Goal: Communication & Community: Share content

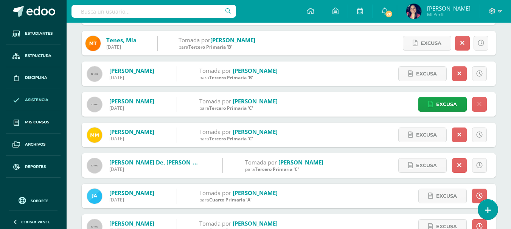
click at [115, 11] on input "text" at bounding box center [153, 11] width 164 height 13
click at [128, 10] on input "mia laguardia" at bounding box center [153, 11] width 164 height 13
click at [119, 11] on input "mia laguardia" at bounding box center [153, 11] width 164 height 13
click at [146, 12] on input "mia ximena laguardia" at bounding box center [153, 11] width 164 height 13
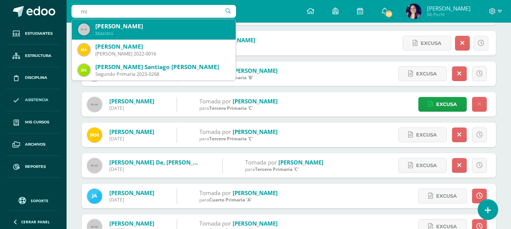
type input "m"
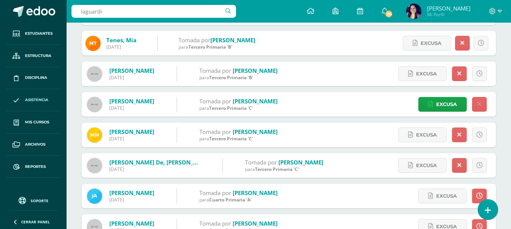
type input "laguardia"
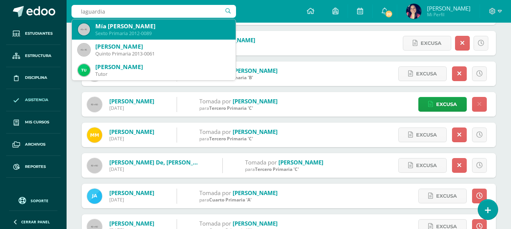
click at [131, 26] on div "Mía [PERSON_NAME]" at bounding box center [162, 26] width 134 height 8
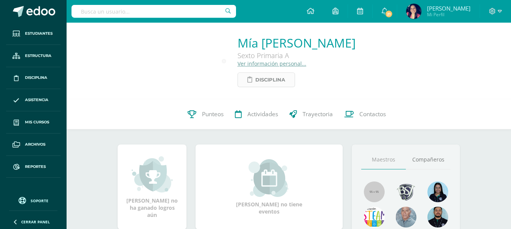
click at [255, 79] on span "Disciplina" at bounding box center [270, 80] width 30 height 14
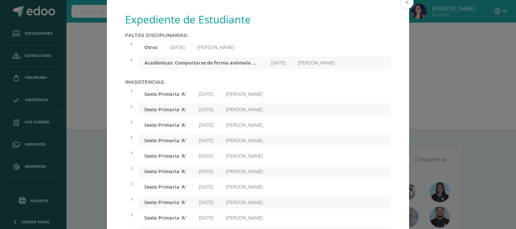
click at [404, 2] on button at bounding box center [407, 2] width 14 height 14
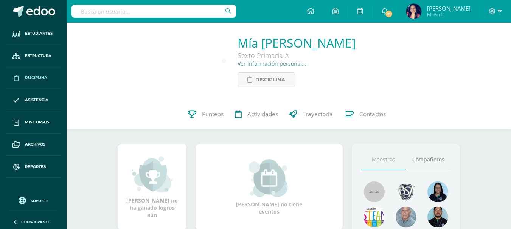
click at [33, 76] on span "Disciplina" at bounding box center [36, 78] width 22 height 6
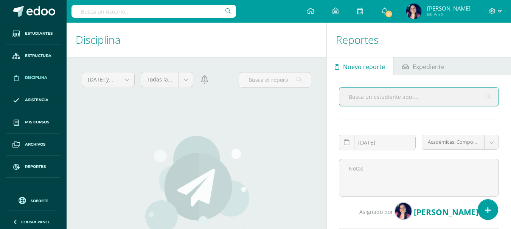
click at [376, 99] on input "text" at bounding box center [418, 97] width 159 height 19
click at [401, 100] on input "mia jimena laguardia" at bounding box center [418, 97] width 159 height 19
type input "m"
type input "laguardia"
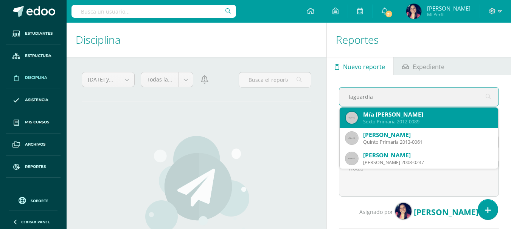
click at [403, 121] on div "Sexto Primaria 2012-0089" at bounding box center [427, 122] width 129 height 6
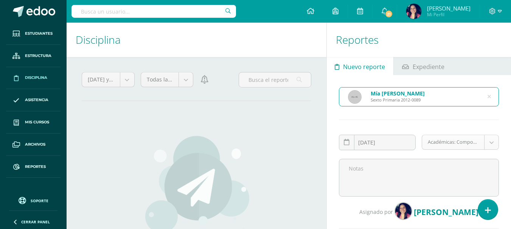
click at [490, 144] on body "Estudiantes Estructura Disciplina Asistencia Mis cursos Archivos Reportes Sopor…" at bounding box center [255, 114] width 511 height 229
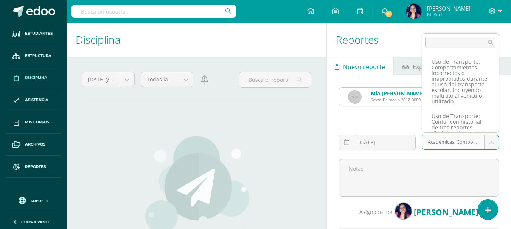
scroll to position [2649, 0]
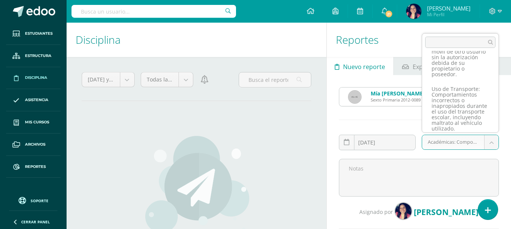
select select "41"
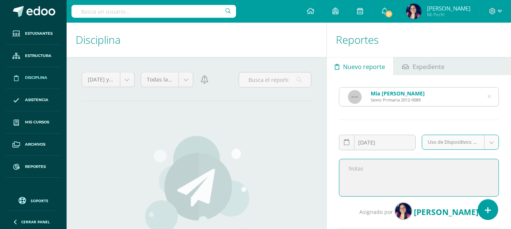
click at [369, 170] on textarea at bounding box center [419, 178] width 160 height 38
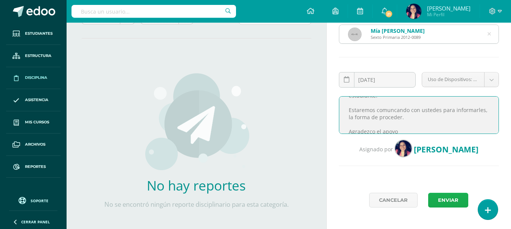
scroll to position [93, 0]
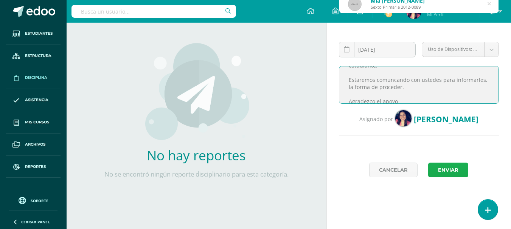
type textarea "Estimados padres de familia, por este medio quisiera comentar que hoy durante e…"
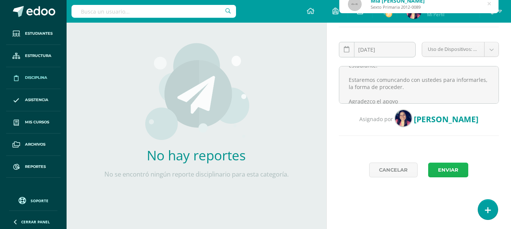
click at [443, 168] on button "Enviar" at bounding box center [448, 170] width 40 height 15
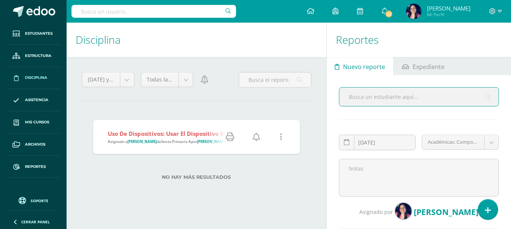
click at [256, 137] on icon at bounding box center [256, 137] width 8 height 8
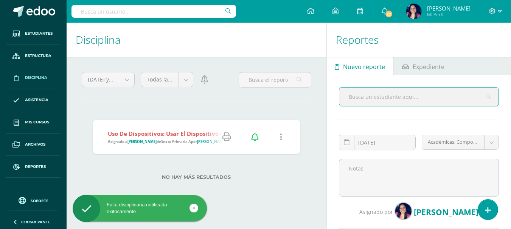
click at [227, 140] on icon at bounding box center [226, 137] width 8 height 8
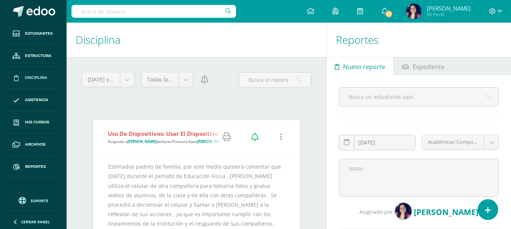
click at [149, 13] on input "text" at bounding box center [153, 11] width 164 height 13
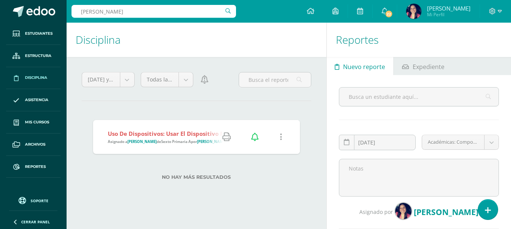
type input "kenia salazar"
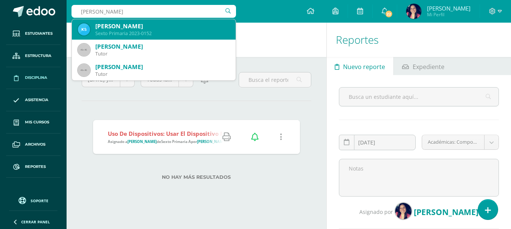
click at [152, 25] on div "Kenia Anelisse Salazar Montealegre" at bounding box center [162, 26] width 134 height 8
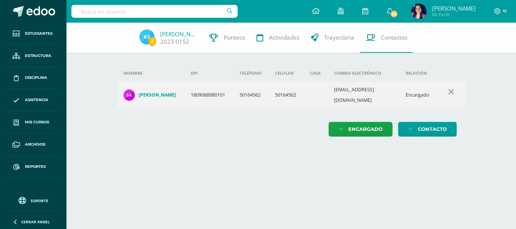
click at [413, 152] on html "Estudiantes Estructura Disciplina Asistencia Mis cursos Archivos Reportes Sopor…" at bounding box center [258, 76] width 516 height 152
click at [41, 15] on span at bounding box center [40, 11] width 29 height 11
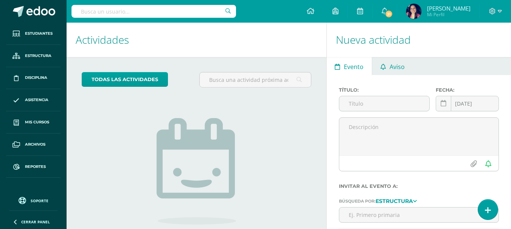
click at [400, 68] on span "Aviso" at bounding box center [396, 67] width 15 height 18
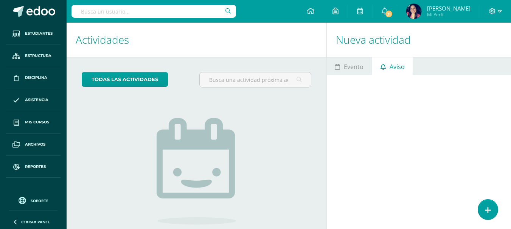
scroll to position [61, 0]
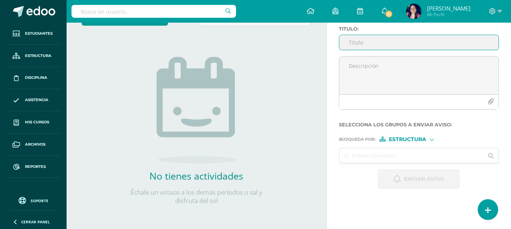
click at [373, 43] on input "Titulo :" at bounding box center [418, 42] width 159 height 15
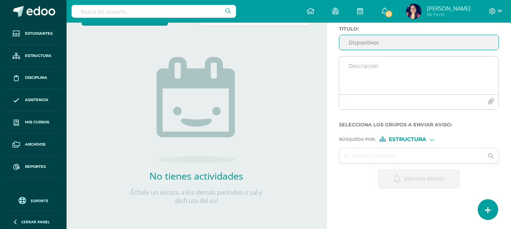
type input "Dispositivos"
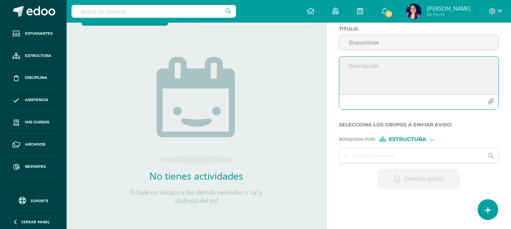
click at [352, 63] on textarea at bounding box center [418, 76] width 159 height 38
click at [357, 67] on textarea at bounding box center [418, 76] width 159 height 38
paste textarea "Estimados padres de familia: Les escribimos para solicitarles amablemente su ap…"
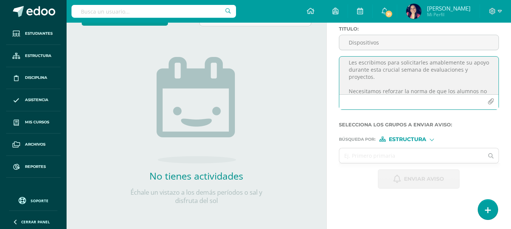
scroll to position [0, 0]
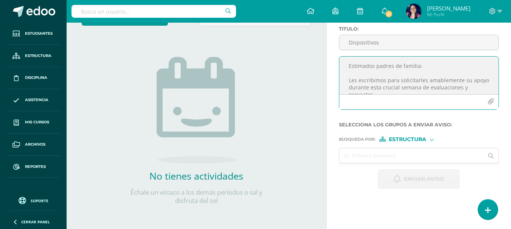
click at [480, 89] on textarea "Estimados padres de familia: Les escribimos para solicitarles amablemente su ap…" at bounding box center [418, 76] width 159 height 38
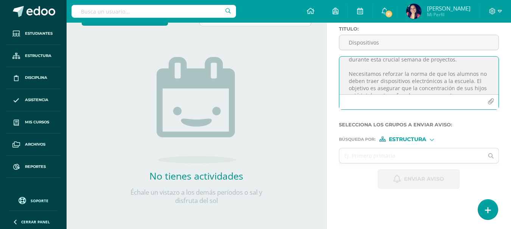
scroll to position [42, 0]
click at [470, 67] on textarea "Estimados padres de familia: Les escribimos para solicitarles amablemente su ap…" at bounding box center [418, 76] width 159 height 38
click at [481, 88] on textarea "Estimados padres de familia: Les escribimos para solicitarles amablemente su ap…" at bounding box center [418, 76] width 159 height 38
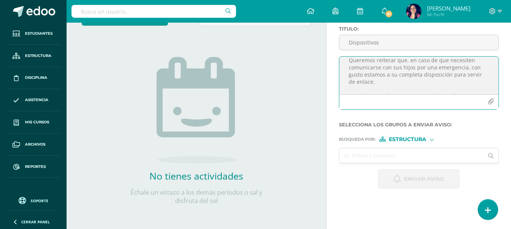
scroll to position [0, 0]
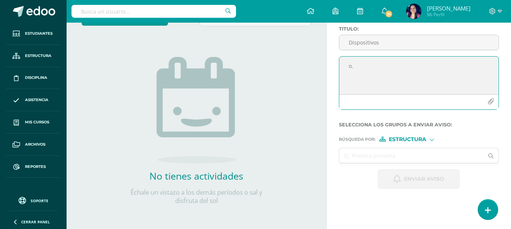
type textarea "."
paste textarea "Estimados padres de familia: Les solicitamos amablemente su apoyo para reforzar…"
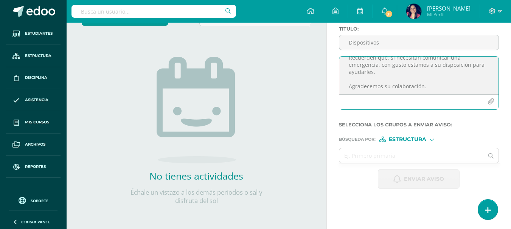
scroll to position [88, 0]
type textarea "Estimados padres de familia: Les solicitamos amablemente su apoyo para reforzar…"
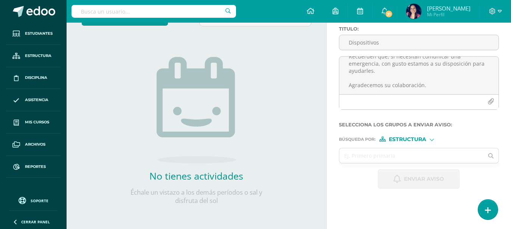
click at [433, 141] on div "Estructura" at bounding box center [407, 139] width 57 height 5
click at [452, 155] on input "text" at bounding box center [411, 156] width 144 height 15
type input "sexto primaria"
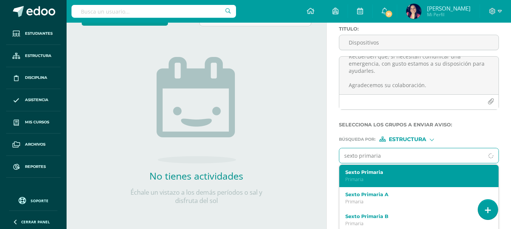
click at [379, 172] on label "Sexto Primaria" at bounding box center [415, 173] width 141 height 6
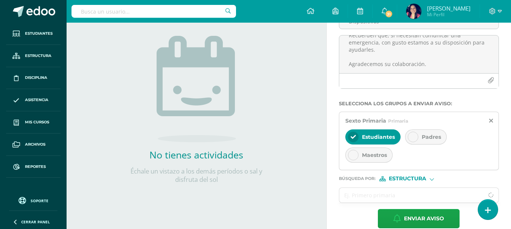
scroll to position [94, 0]
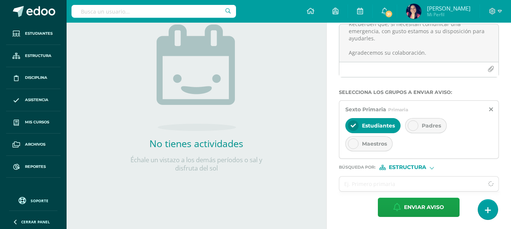
click at [414, 127] on icon at bounding box center [412, 125] width 5 height 5
click at [353, 123] on icon at bounding box center [352, 125] width 5 height 5
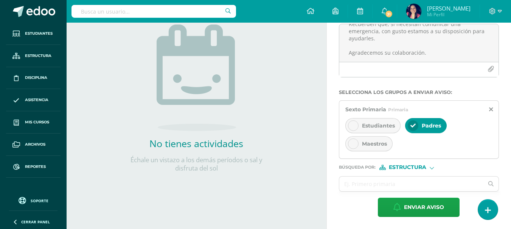
click at [428, 169] on div "Estructura" at bounding box center [407, 167] width 57 height 5
click at [409, 188] on span "Persona" at bounding box center [410, 187] width 27 height 4
click at [387, 186] on input "text" at bounding box center [411, 184] width 144 height 15
type input "alejadnra de andrino"
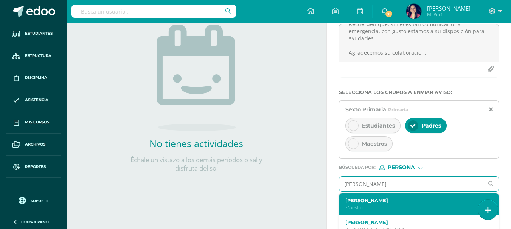
click at [381, 205] on p "Maestro" at bounding box center [415, 208] width 141 height 6
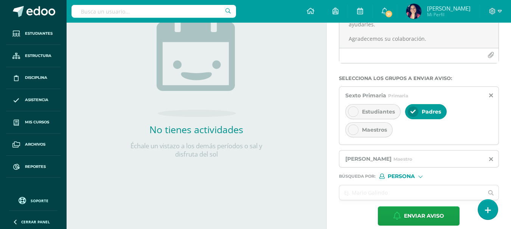
scroll to position [116, 0]
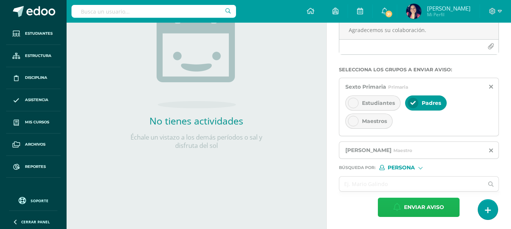
click at [411, 209] on span "Enviar aviso" at bounding box center [424, 207] width 40 height 19
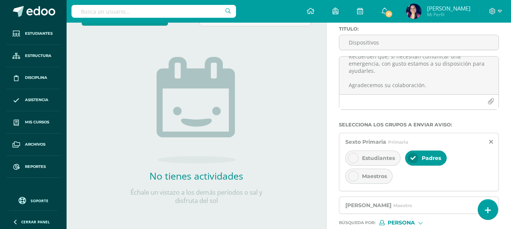
scroll to position [0, 0]
